Goal: Task Accomplishment & Management: Manage account settings

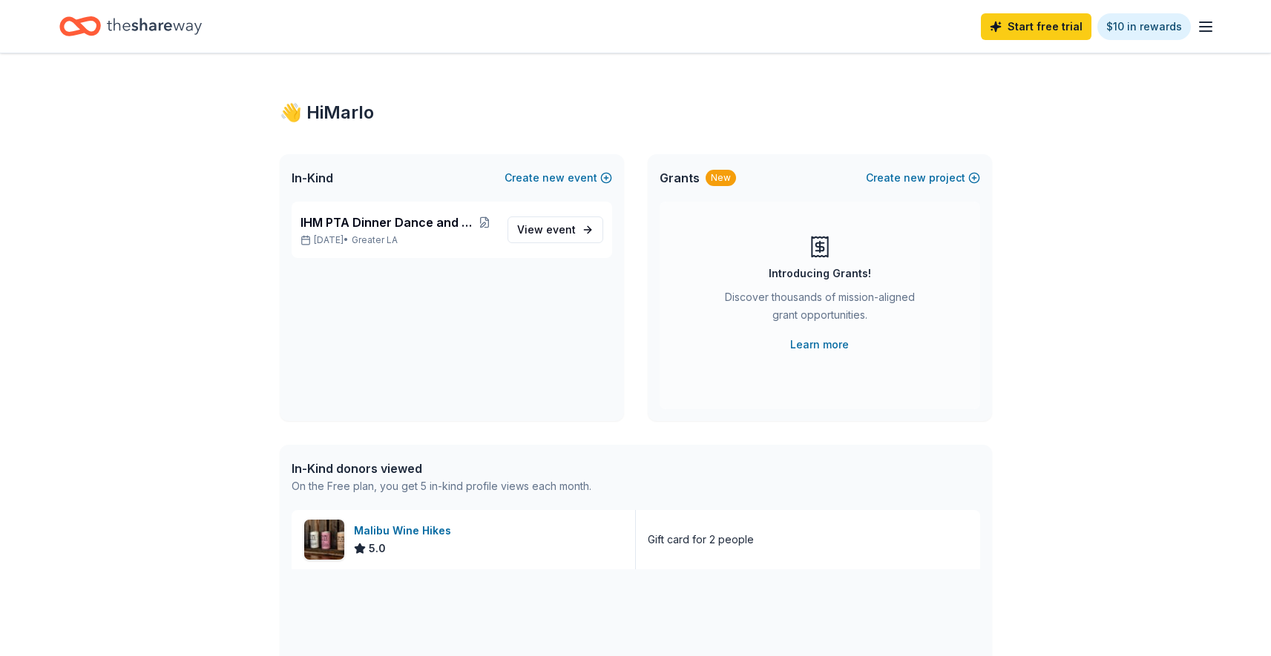
click at [1215, 30] on div "Start free trial $10 in rewards" at bounding box center [635, 26] width 1271 height 53
click at [1206, 27] on icon "button" at bounding box center [1205, 27] width 18 height 18
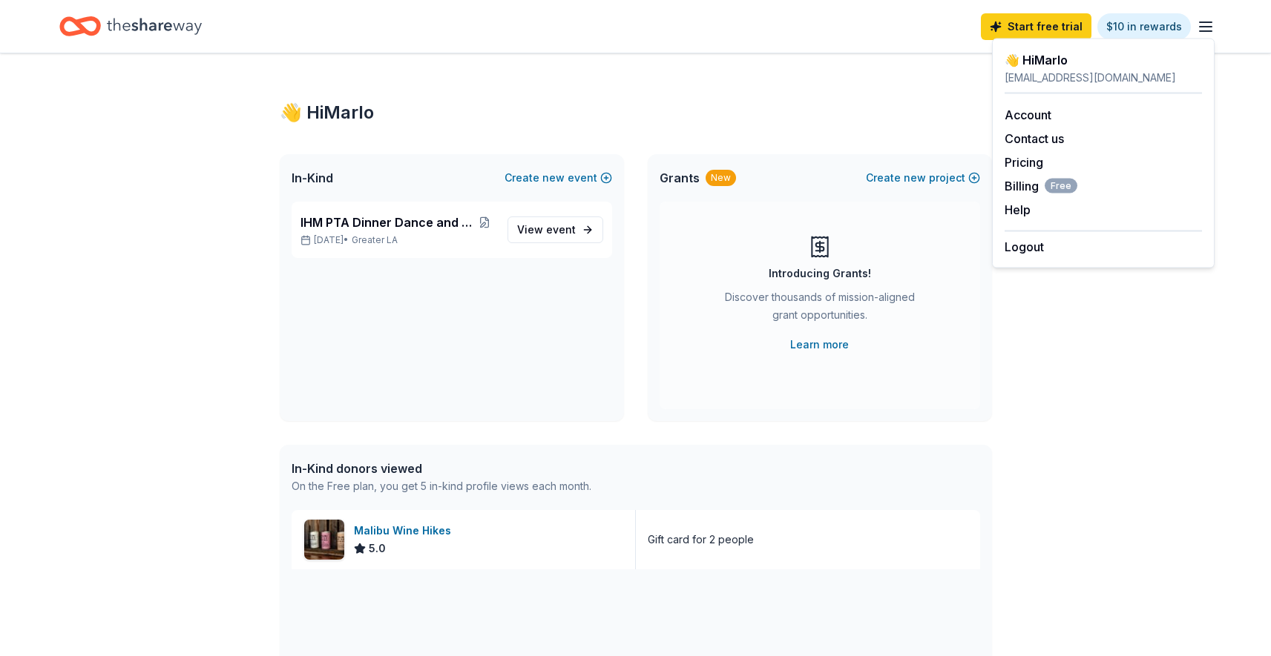
click at [806, 67] on div "👋 Hi Marlo In-Kind Create new event IHM PTA Dinner Dance and Auction [DATE], 20…" at bounding box center [636, 570] width 760 height 1035
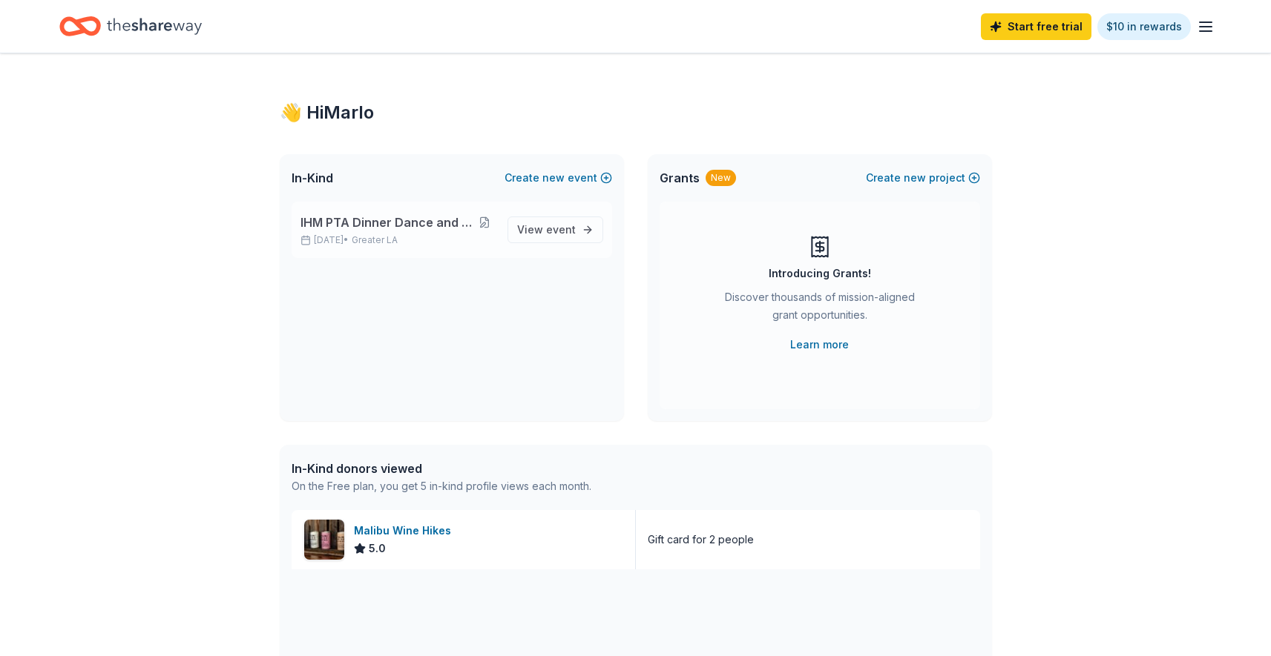
click at [484, 220] on button at bounding box center [485, 223] width 22 height 12
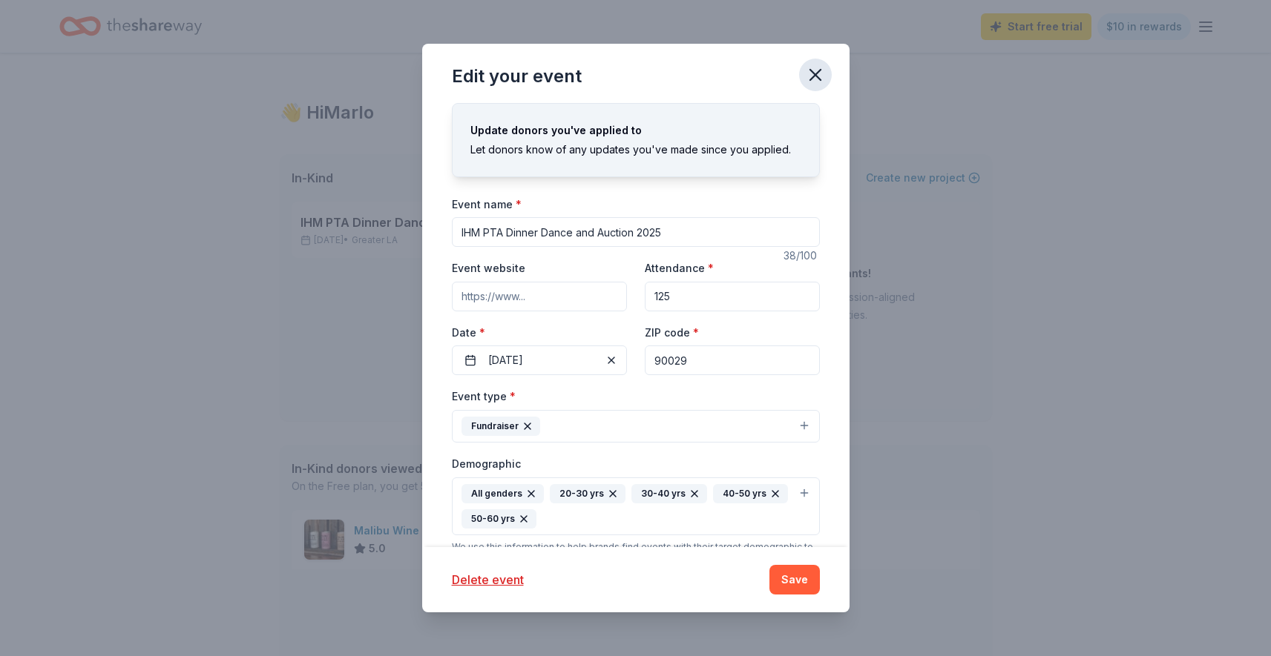
click at [823, 72] on icon "button" at bounding box center [815, 75] width 21 height 21
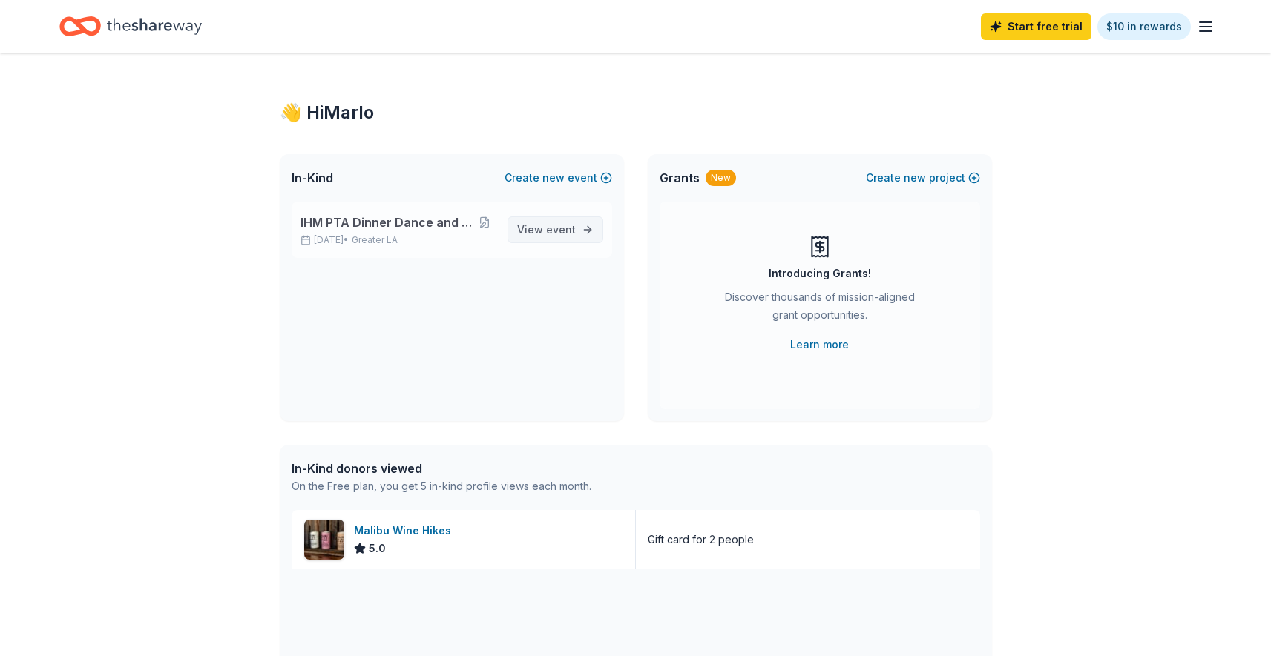
click at [550, 228] on span "event" at bounding box center [561, 229] width 30 height 13
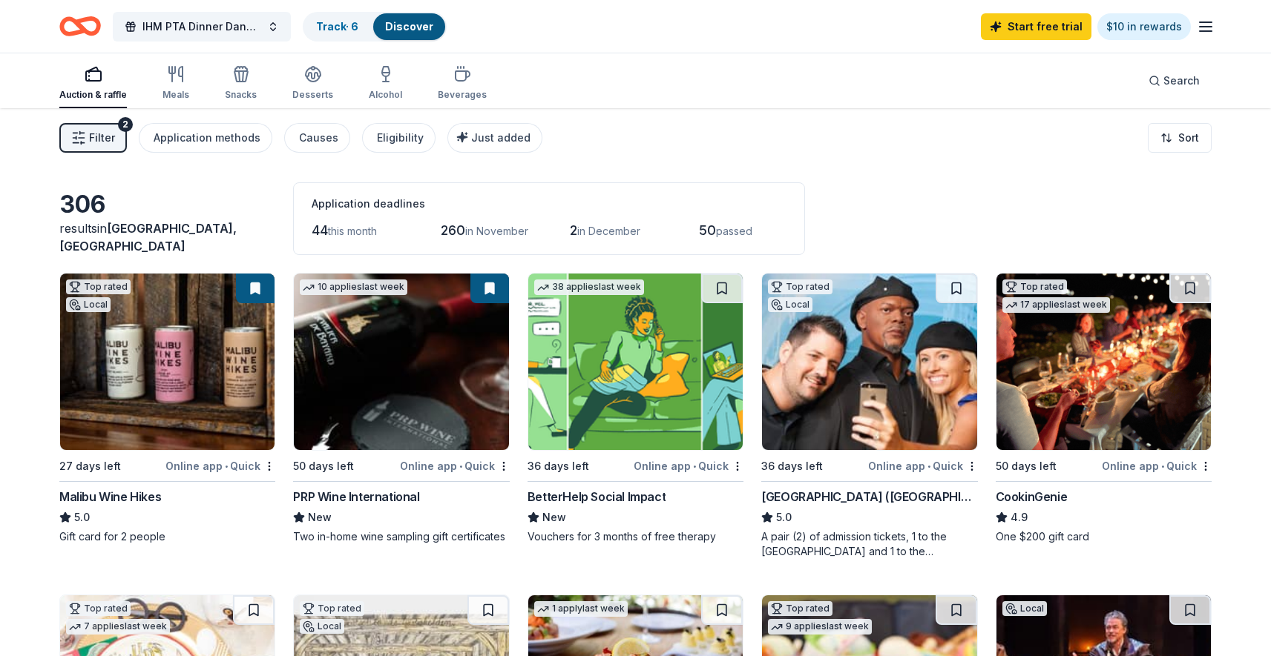
click at [1202, 22] on line "button" at bounding box center [1205, 22] width 12 height 0
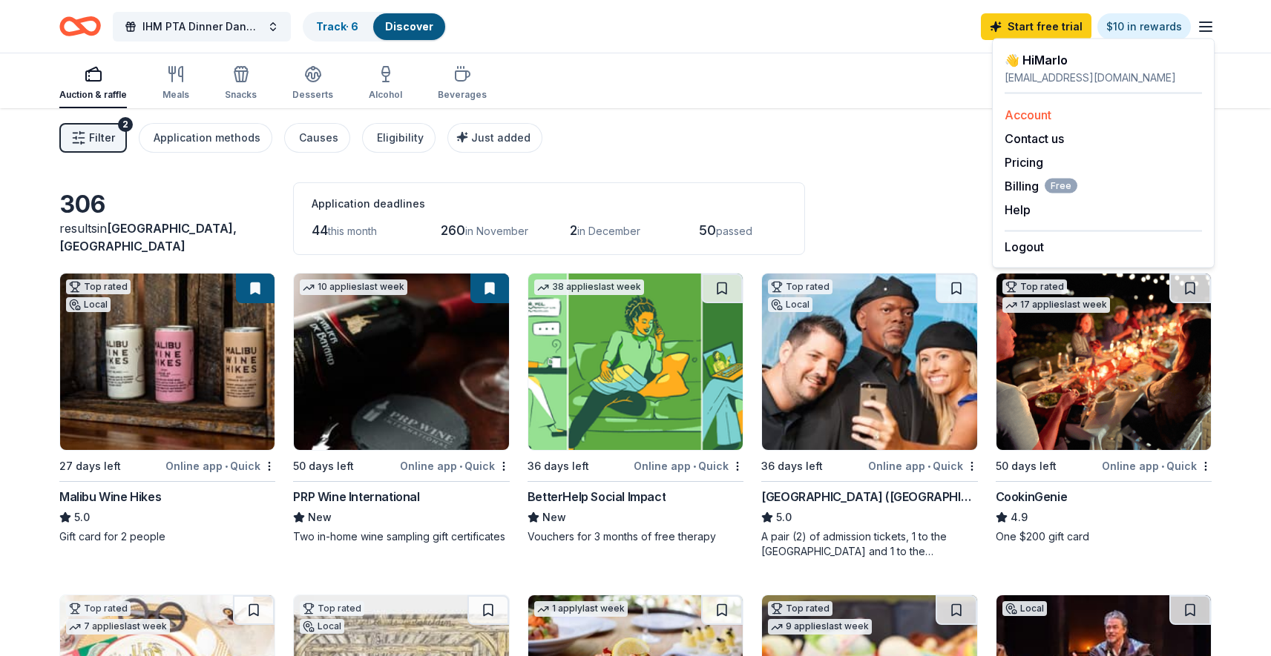
click at [1021, 114] on link "Account" at bounding box center [1027, 115] width 47 height 15
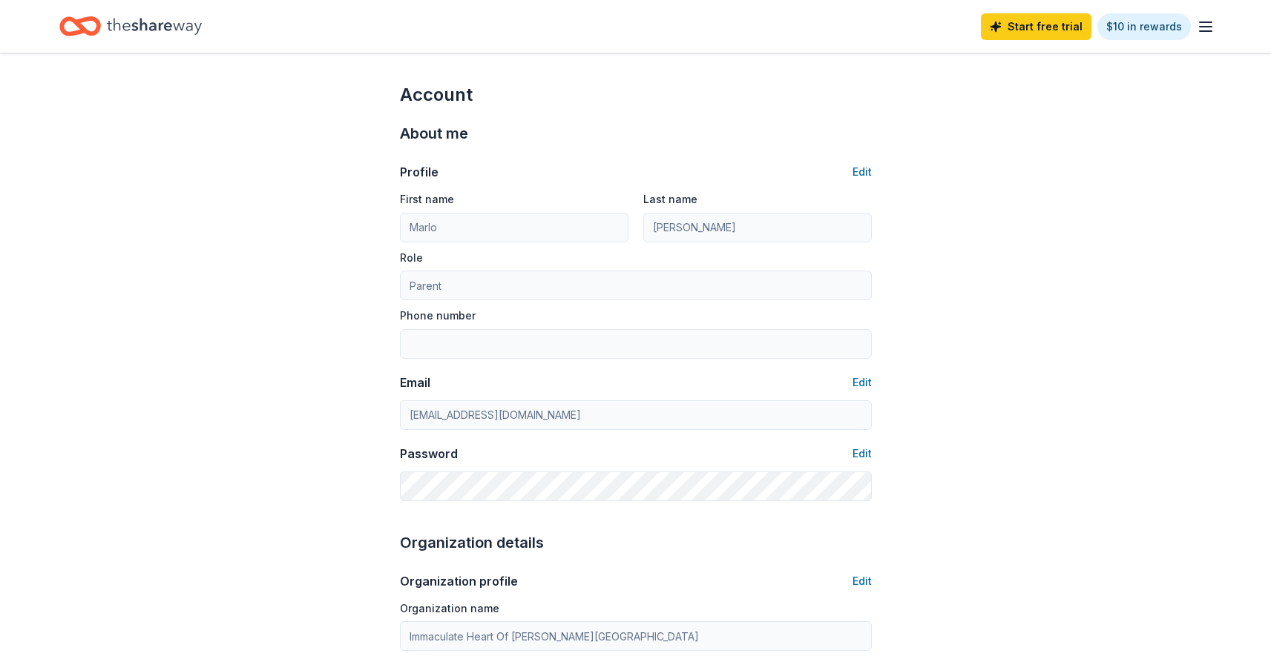
click at [1210, 27] on icon "button" at bounding box center [1205, 27] width 18 height 18
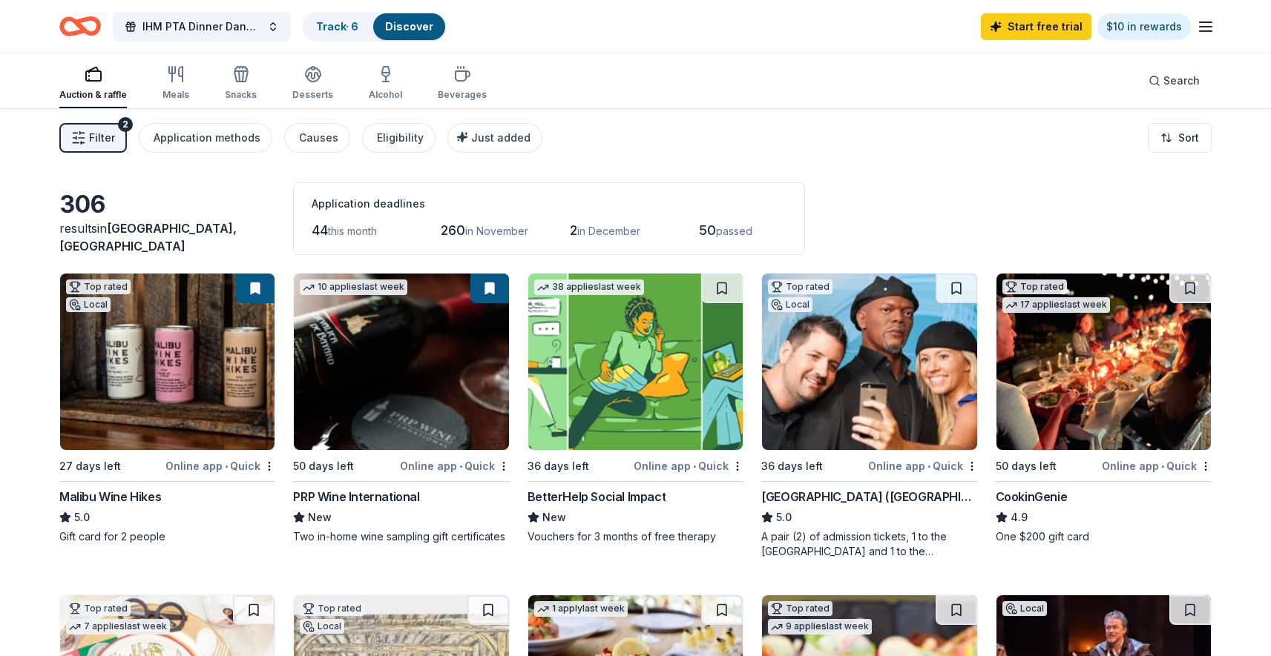
click at [80, 76] on div "button" at bounding box center [92, 74] width 67 height 18
click at [1206, 31] on line "button" at bounding box center [1205, 31] width 12 height 0
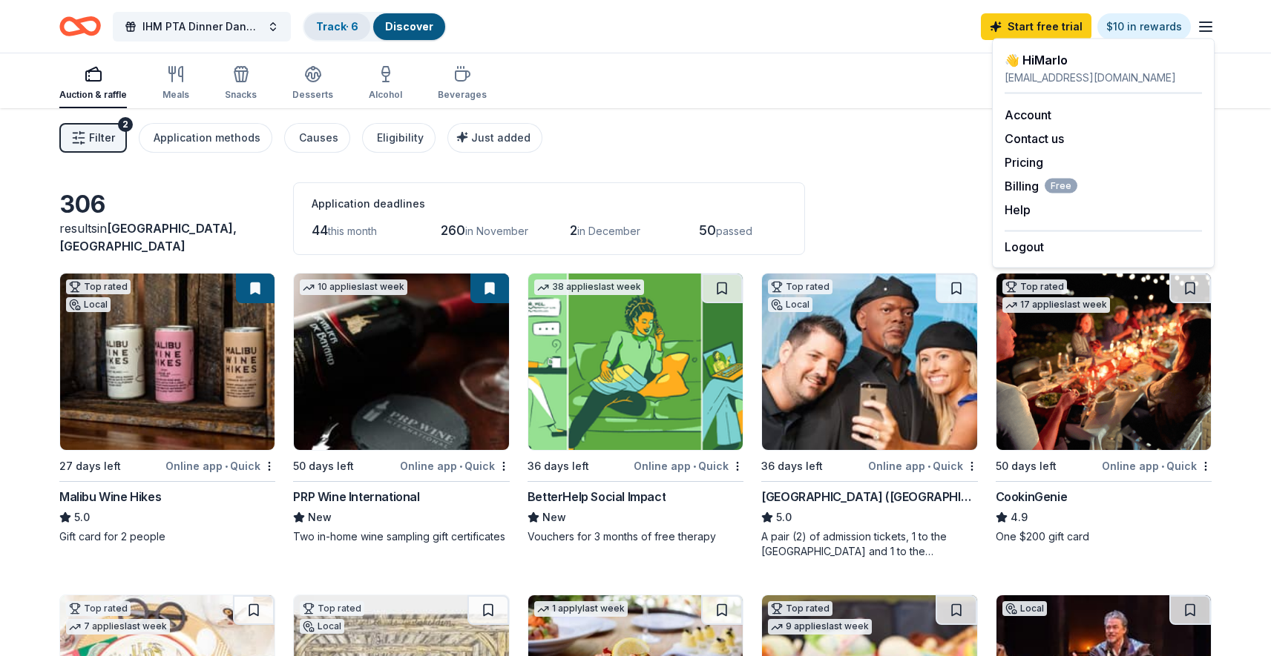
click at [338, 24] on link "Track · 6" at bounding box center [337, 26] width 42 height 13
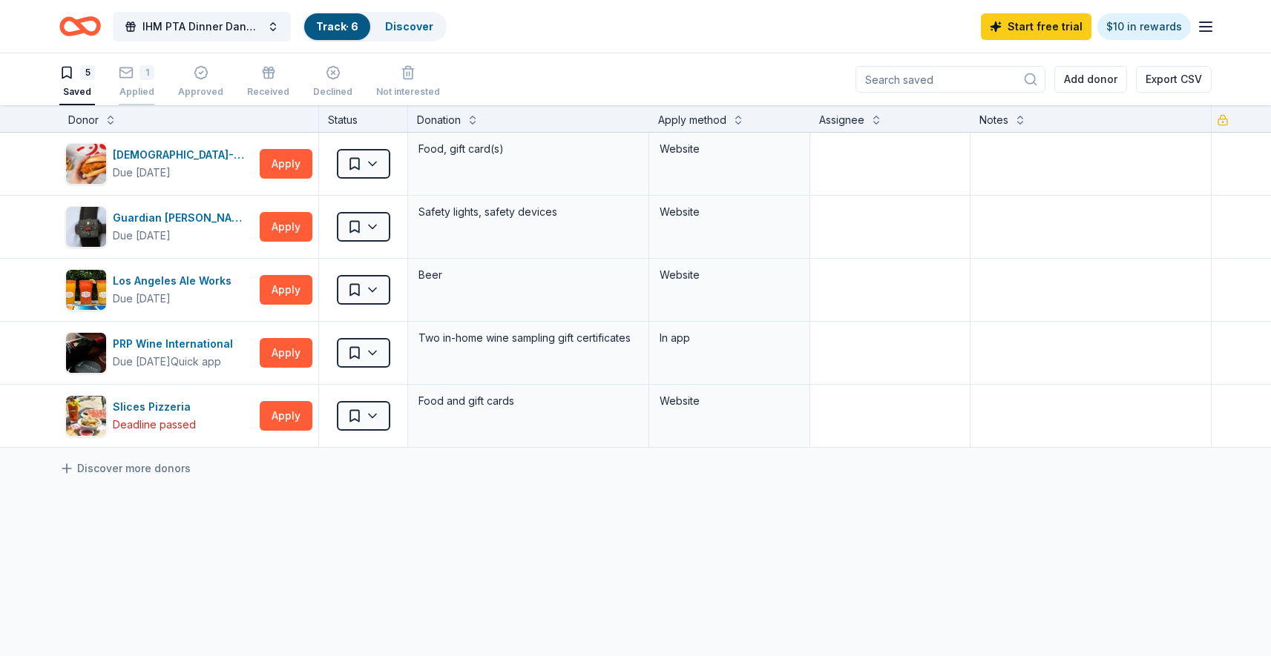
click at [134, 79] on div "1" at bounding box center [137, 72] width 36 height 15
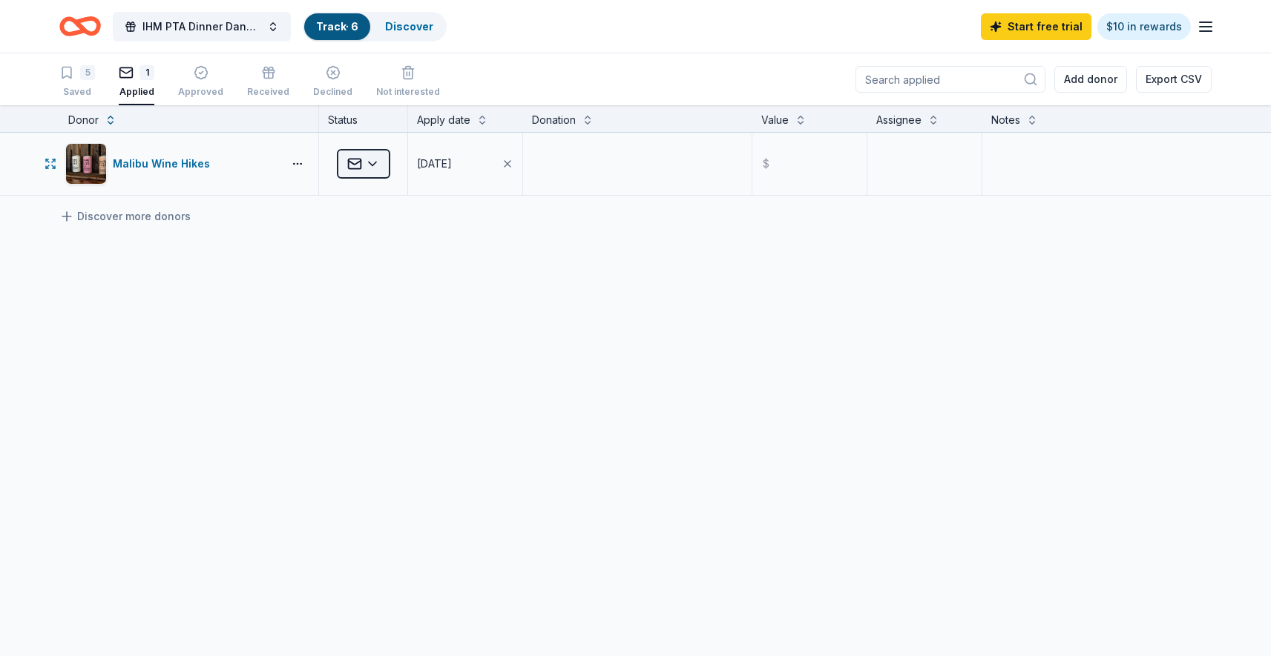
click at [381, 169] on html "IHM PTA Dinner Dance and Auction 2025 Track · 6 Discover Start free trial $10 i…" at bounding box center [635, 328] width 1271 height 656
click at [271, 239] on html "IHM PTA Dinner Dance and Auction 2025 Track · 6 Discover Start free trial $10 i…" at bounding box center [635, 328] width 1271 height 656
click at [300, 165] on button "button" at bounding box center [298, 164] width 30 height 12
click at [388, 355] on div "Malibu Wine Hikes Applied [DATE] $ Discover more donors" at bounding box center [635, 304] width 1271 height 342
click at [446, 174] on button "[DATE]" at bounding box center [465, 164] width 114 height 62
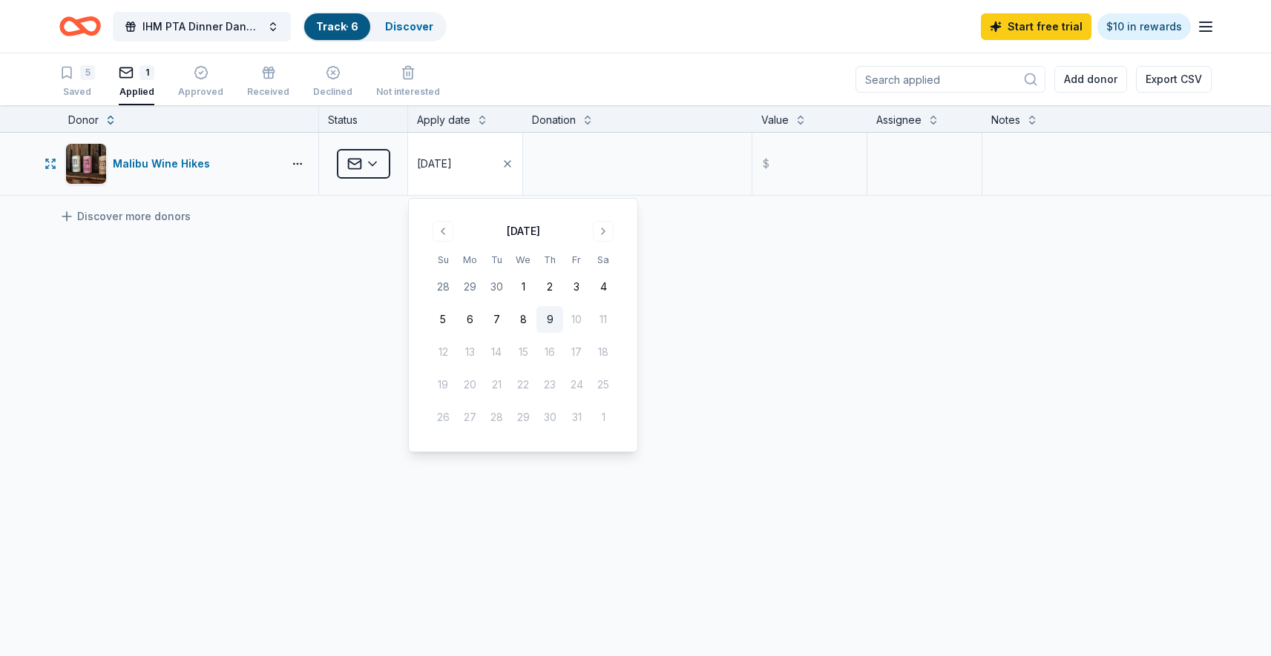
click at [446, 174] on button "[DATE]" at bounding box center [465, 164] width 114 height 62
click at [76, 83] on div "5 Saved" at bounding box center [77, 81] width 36 height 33
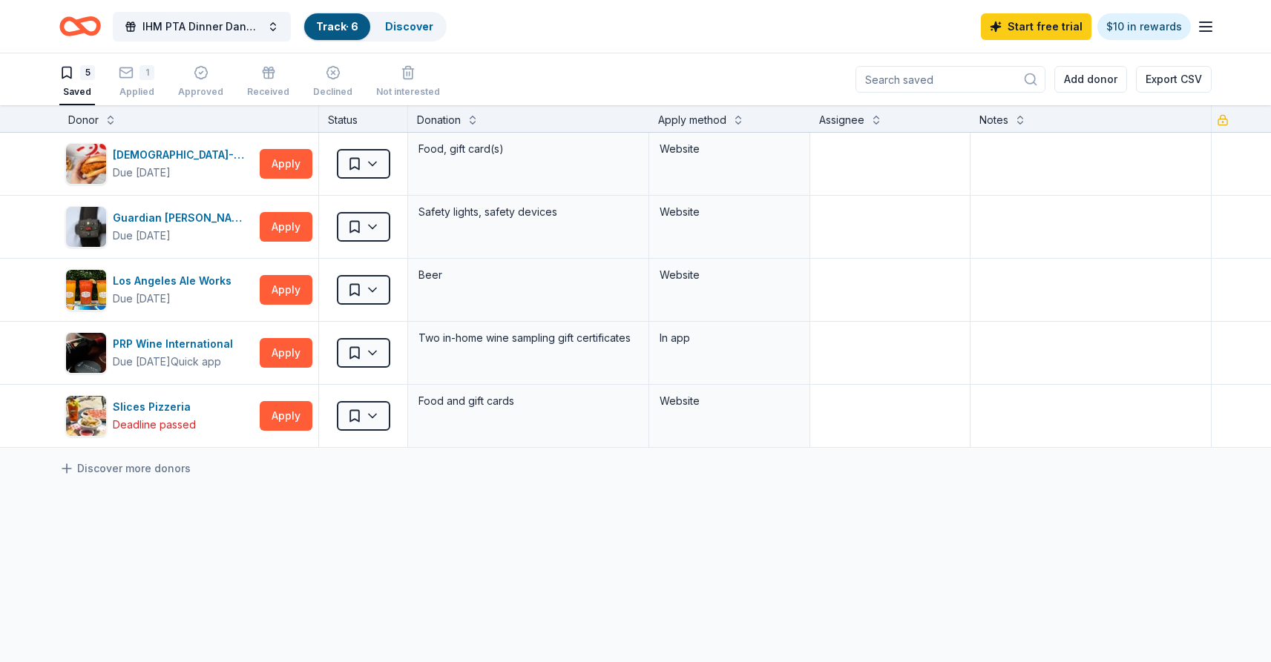
click at [76, 83] on div "5 Saved" at bounding box center [77, 81] width 36 height 33
click at [207, 79] on div "button" at bounding box center [200, 72] width 45 height 15
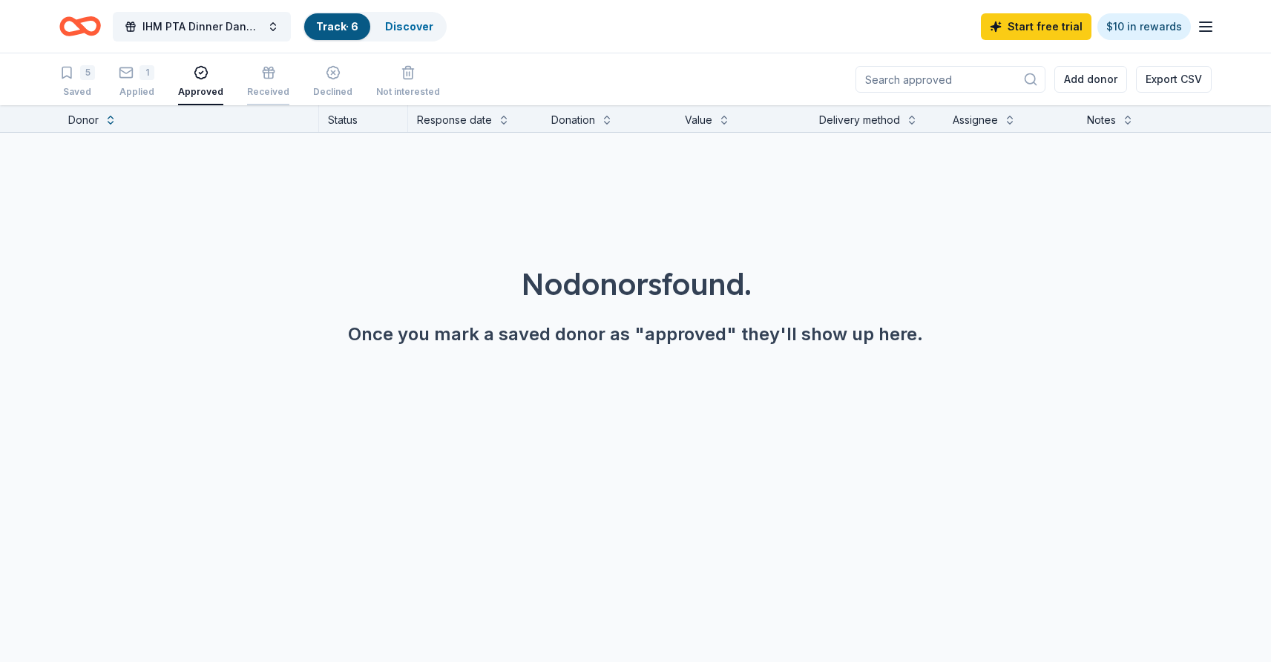
click at [260, 84] on div "Received" at bounding box center [268, 81] width 42 height 33
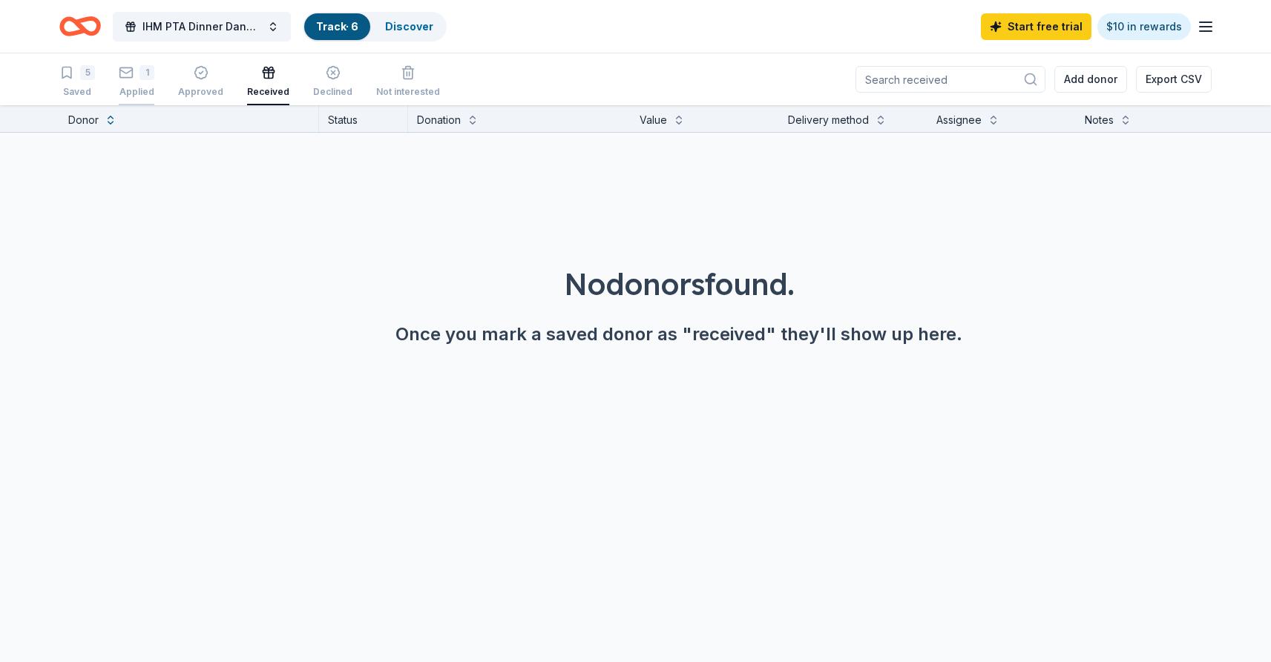
click at [146, 80] on div "1 Applied" at bounding box center [137, 81] width 36 height 33
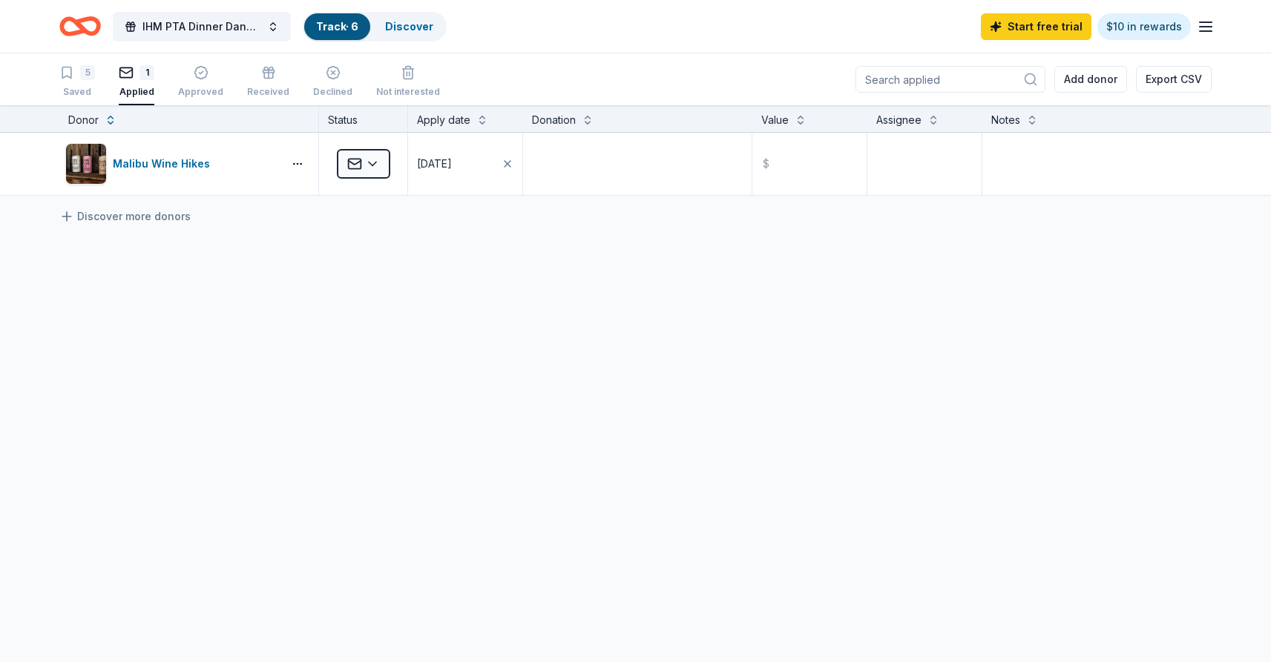
click at [146, 80] on div "1 Applied" at bounding box center [137, 81] width 36 height 33
click at [378, 167] on html "IHM PTA Dinner Dance and Auction 2025 Track · 6 Discover Start free trial $10 i…" at bounding box center [635, 331] width 1271 height 662
click at [379, 280] on div "Approved" at bounding box center [401, 285] width 123 height 27
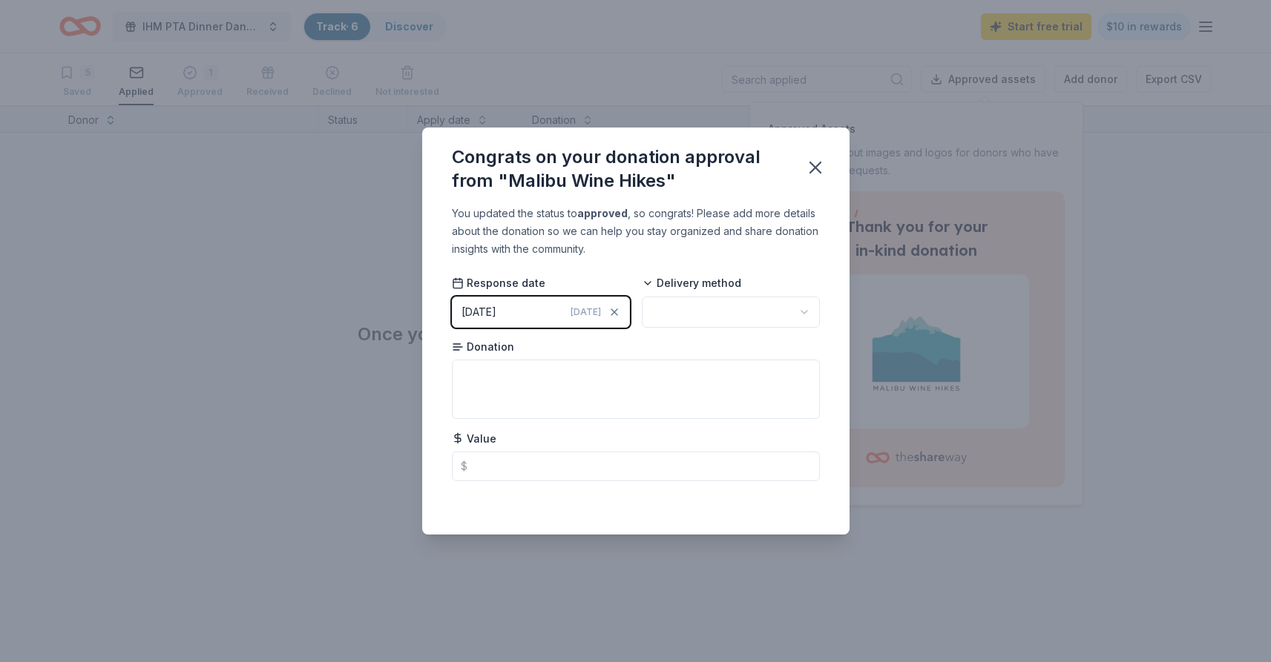
click at [692, 335] on div "Response date [DATE] [DATE] Delivery method Donation Value $" at bounding box center [636, 378] width 368 height 205
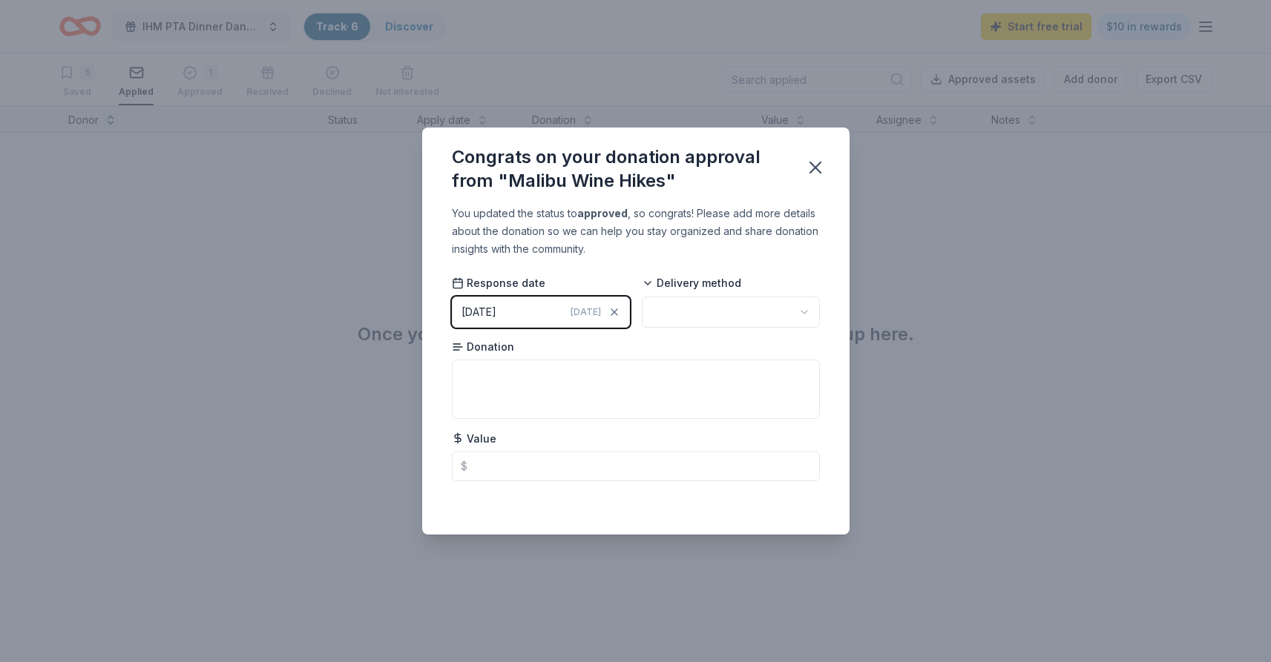
click at [692, 327] on div "Delivery method" at bounding box center [731, 302] width 178 height 52
click at [813, 171] on icon "button" at bounding box center [815, 167] width 21 height 21
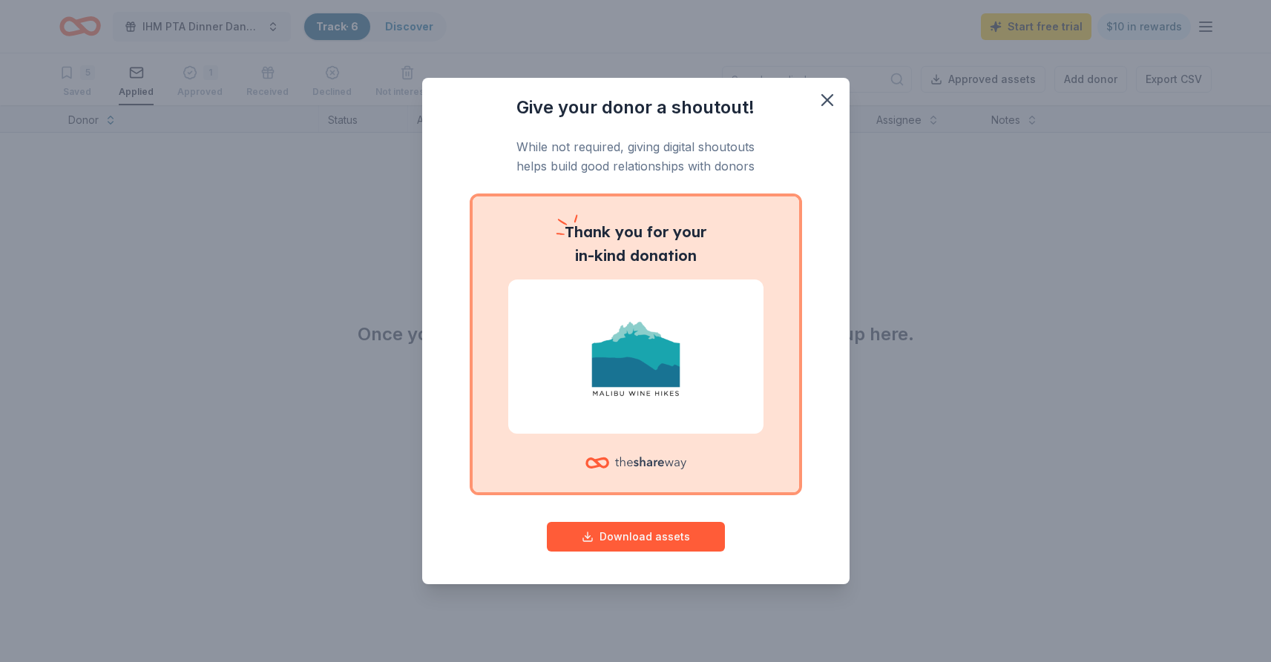
click at [207, 79] on div "Give your donor a shoutout! While not required, giving digital shoutouts helps …" at bounding box center [635, 331] width 1271 height 662
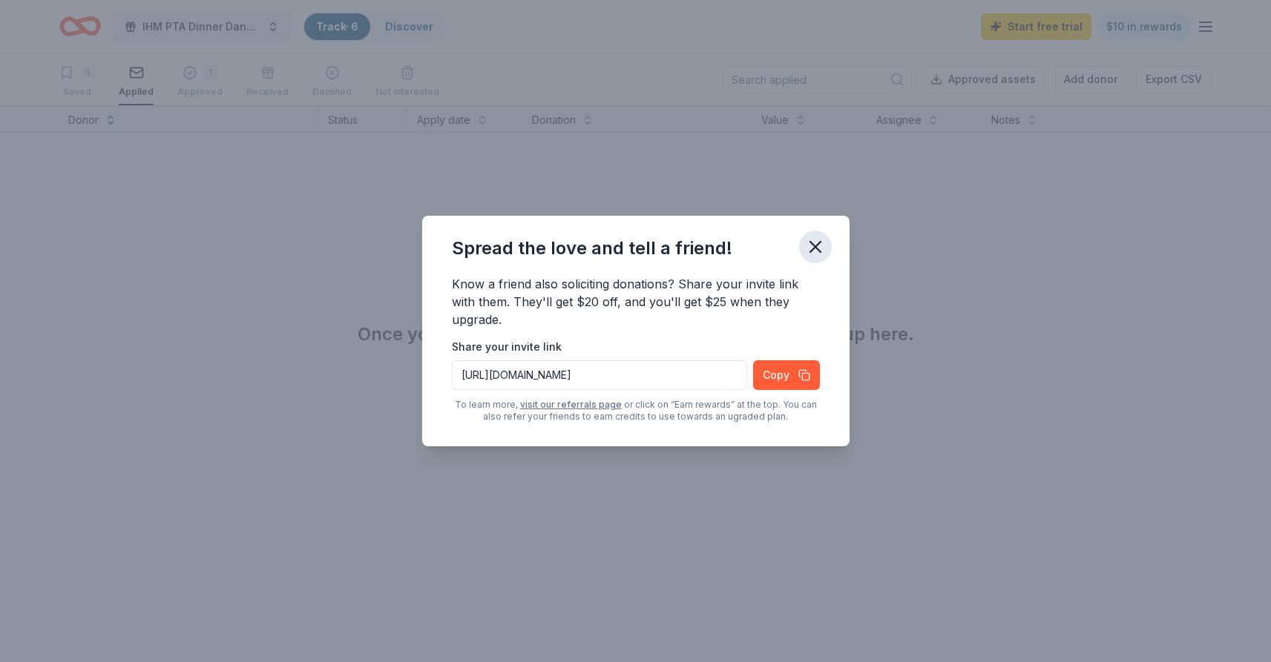
click at [817, 247] on icon "button" at bounding box center [815, 247] width 21 height 21
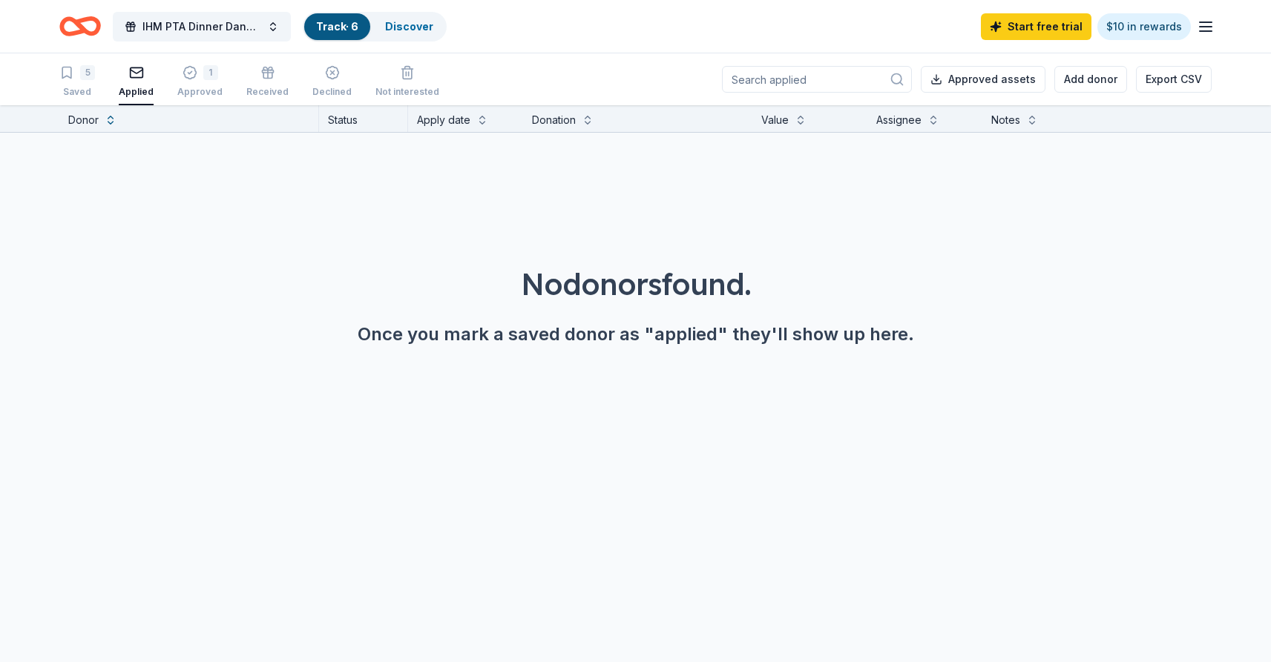
click at [217, 67] on div "5 Saved Applied 1 Approved Received Declined Not interested" at bounding box center [249, 82] width 380 height 46
click at [197, 71] on div "1" at bounding box center [199, 72] width 45 height 15
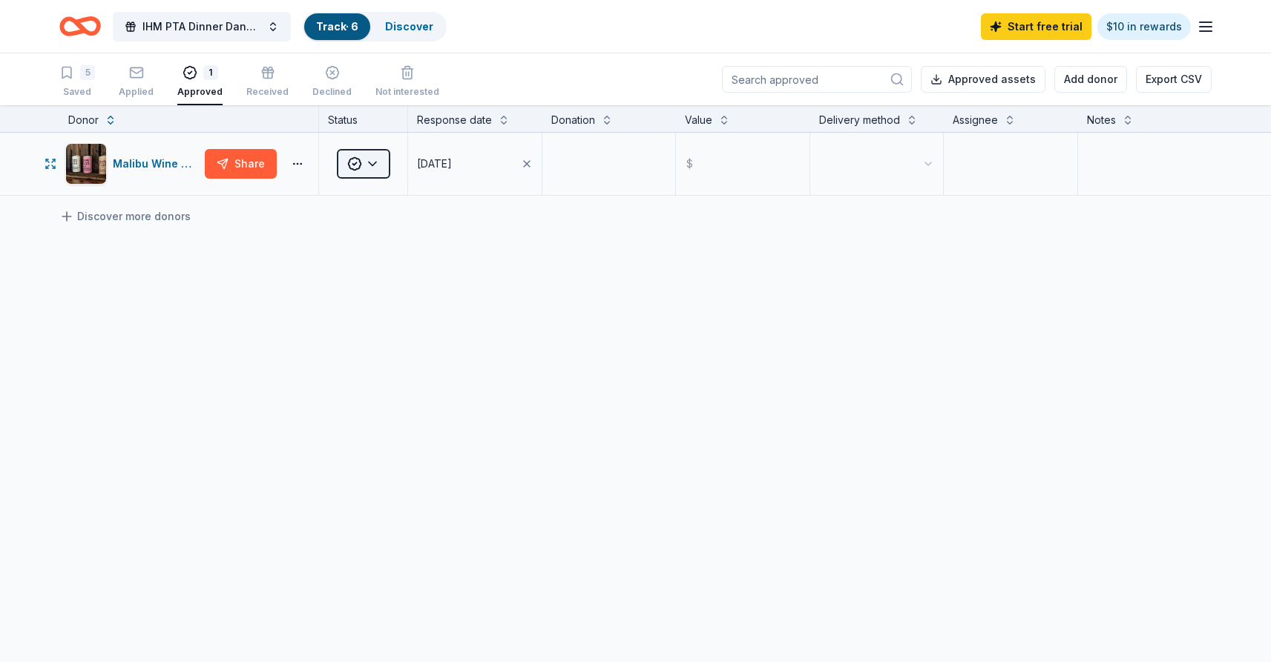
click at [380, 162] on html "IHM PTA Dinner Dance and Auction 2025 Track · 6 Discover Start free trial $10 i…" at bounding box center [635, 331] width 1271 height 662
click at [383, 258] on div "Applied" at bounding box center [401, 259] width 123 height 27
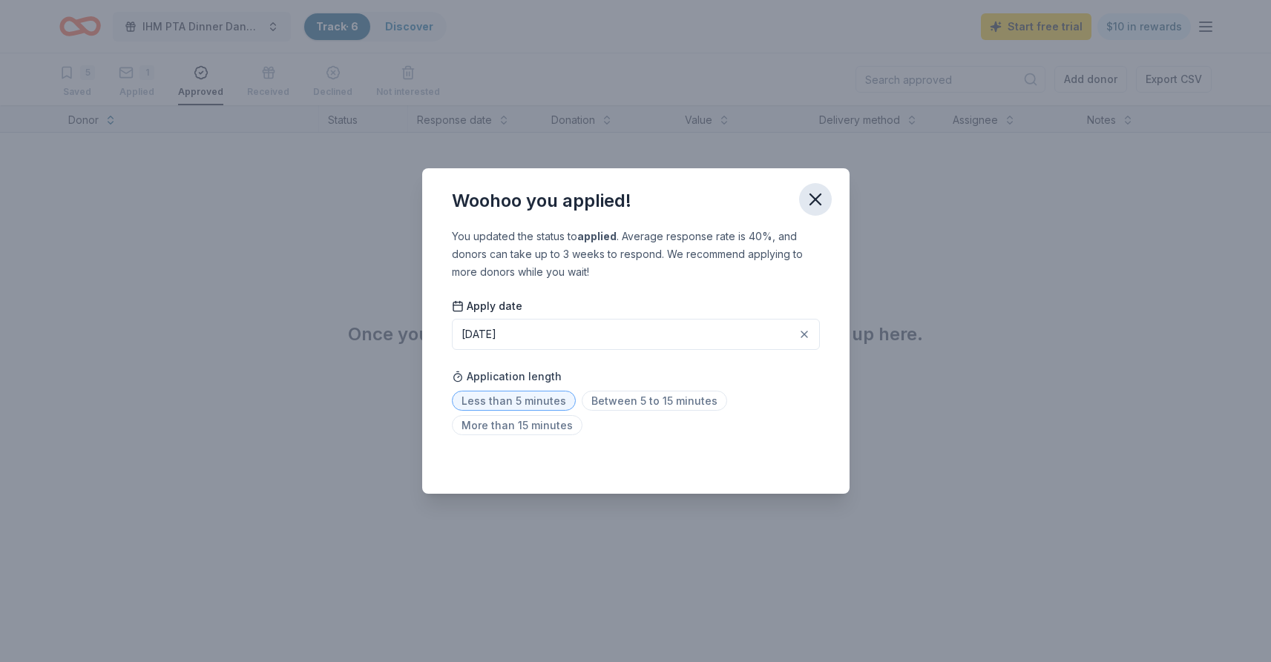
click at [813, 193] on icon "button" at bounding box center [815, 199] width 21 height 21
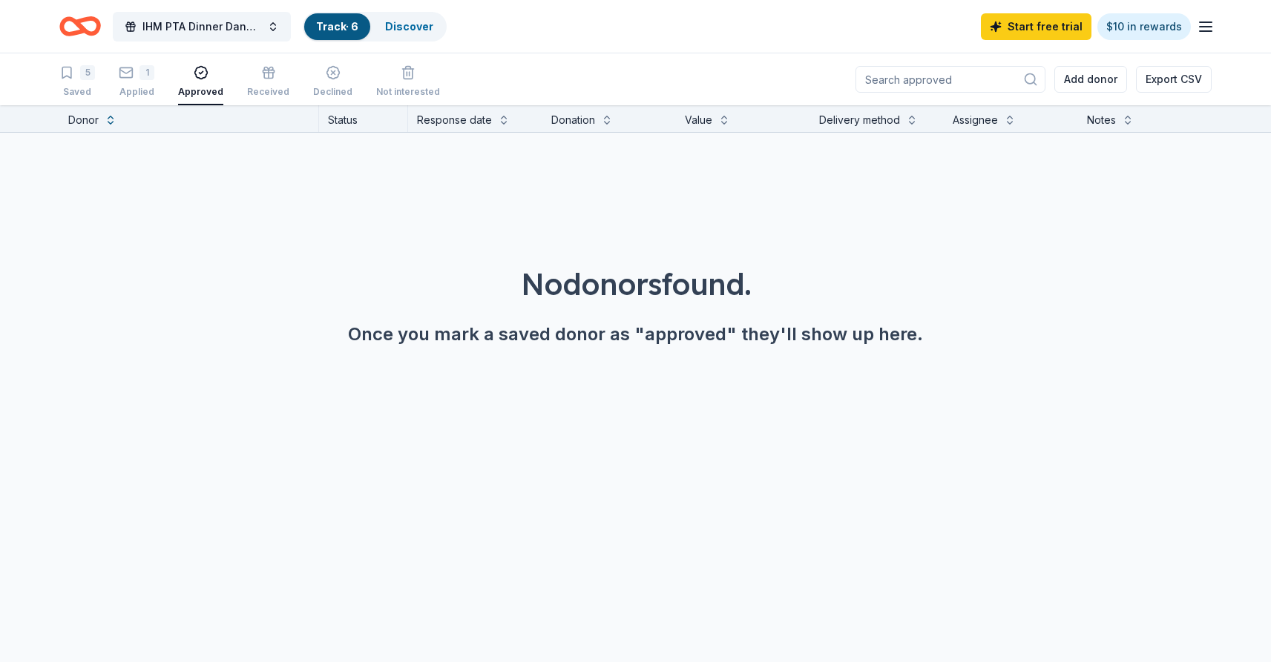
scroll to position [1, 0]
click at [263, 79] on icon "button" at bounding box center [268, 72] width 15 height 15
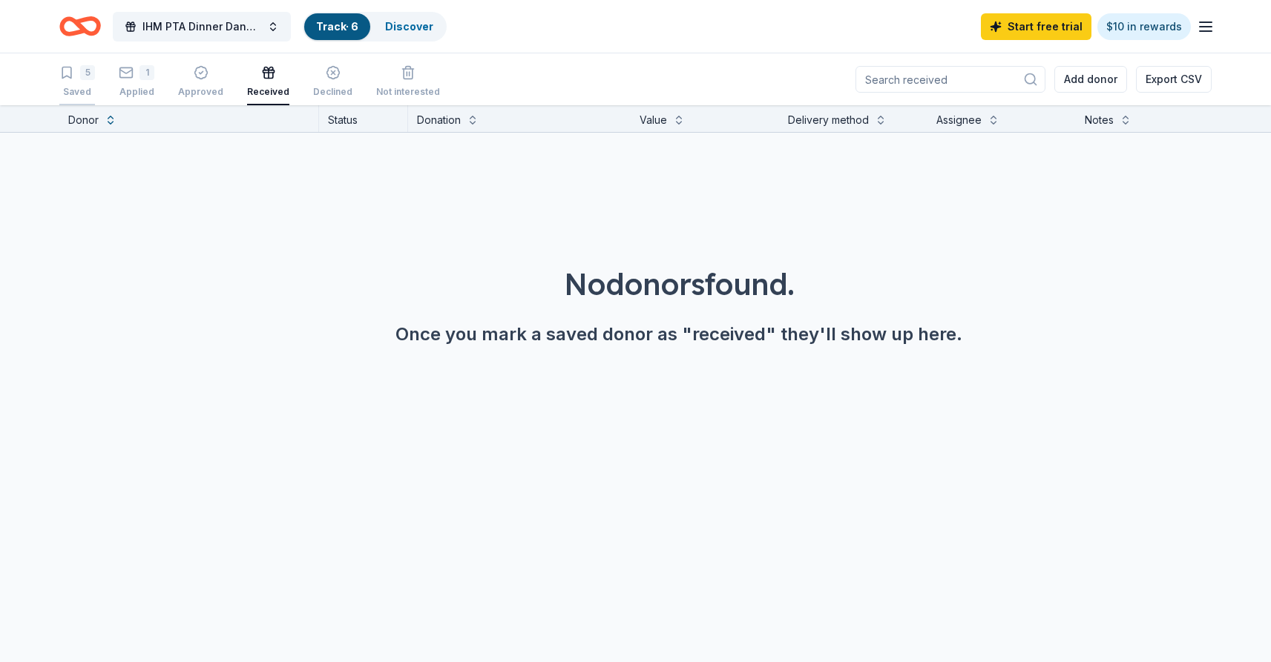
click at [80, 73] on div "5" at bounding box center [87, 72] width 15 height 15
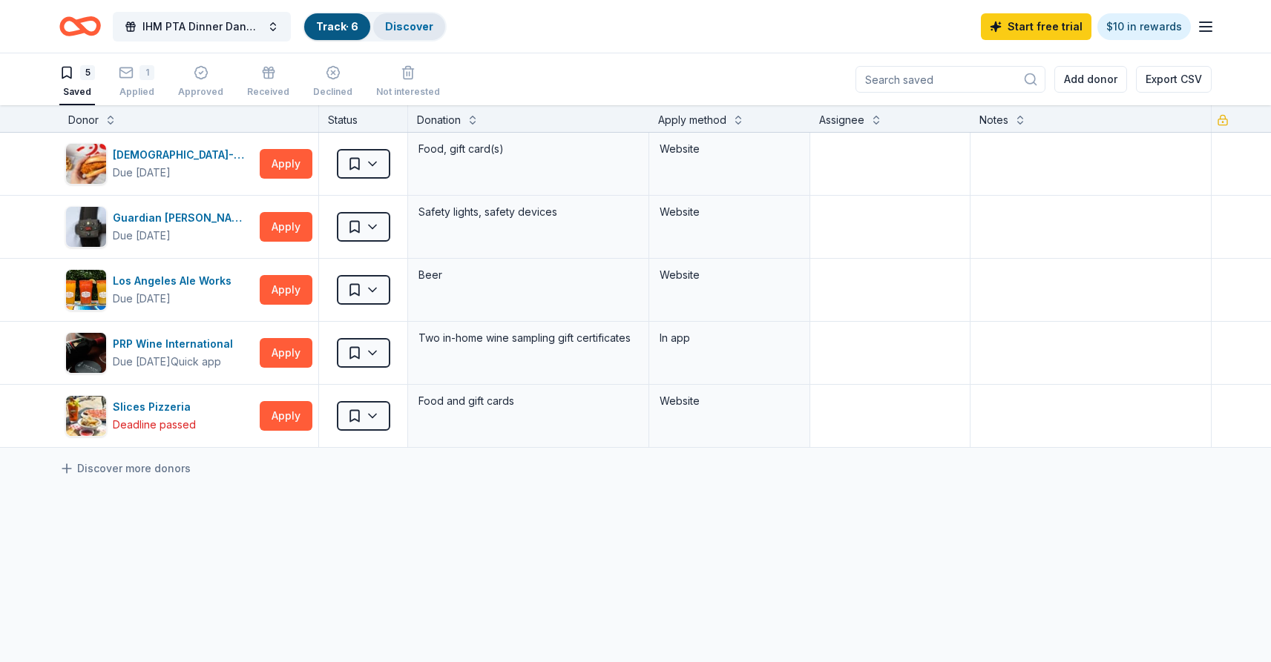
click at [423, 29] on link "Discover" at bounding box center [409, 26] width 48 height 13
